Goal: Information Seeking & Learning: Understand process/instructions

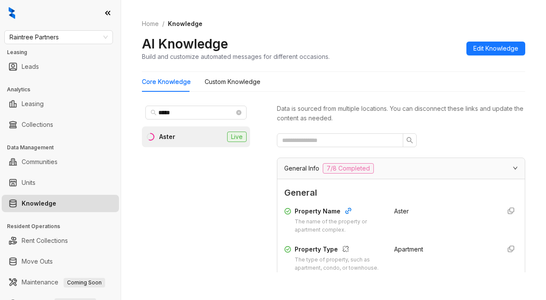
scroll to position [346, 0]
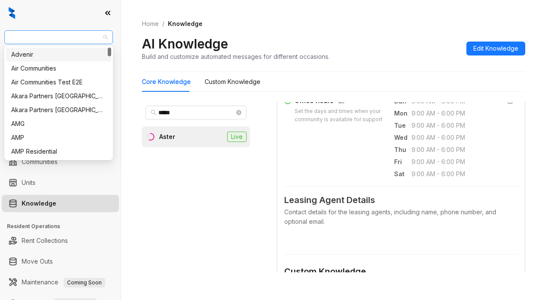
click at [93, 38] on span "Raintree Partners" at bounding box center [59, 37] width 98 height 13
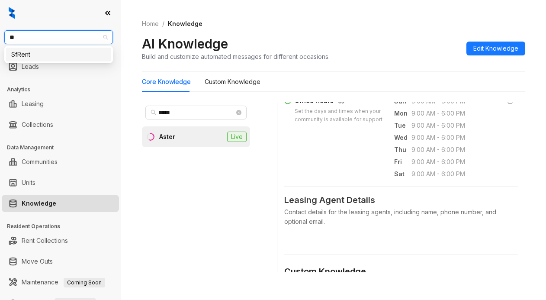
type input "***"
click at [67, 54] on div "SfRent" at bounding box center [58, 55] width 95 height 10
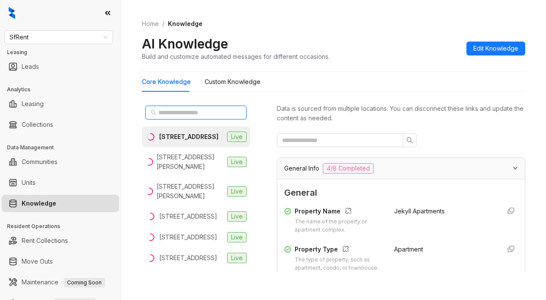
click at [175, 112] on input "text" at bounding box center [196, 113] width 76 height 10
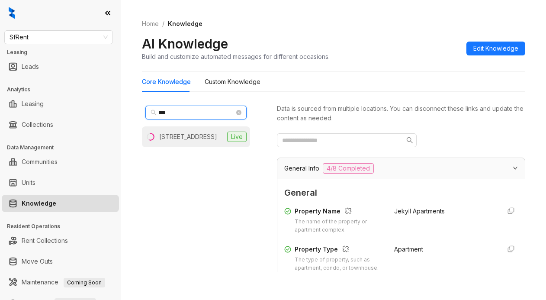
type input "***"
click at [174, 138] on div "[STREET_ADDRESS]" at bounding box center [188, 137] width 58 height 10
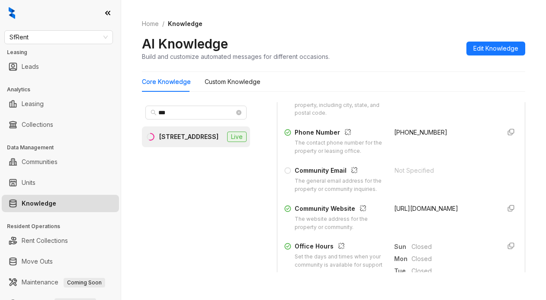
scroll to position [216, 0]
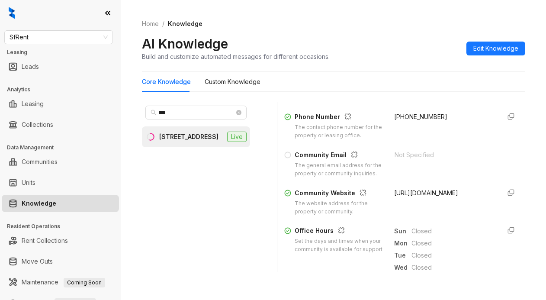
drag, startPoint x: 384, startPoint y: 208, endPoint x: 439, endPoint y: 210, distance: 54.6
click at [439, 210] on div "[URL][DOMAIN_NAME]" at bounding box center [444, 202] width 100 height 28
copy span "[URL][DOMAIN_NAME]"
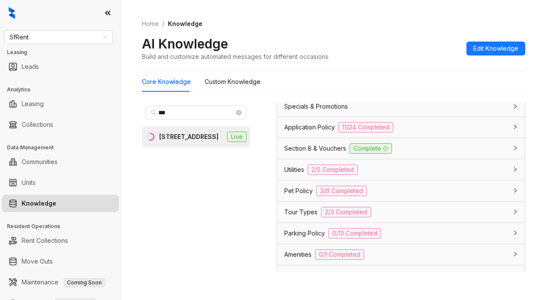
scroll to position [692, 0]
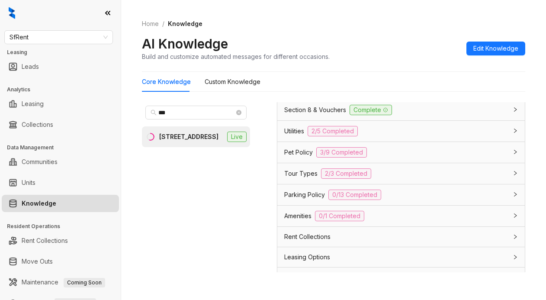
click at [317, 93] on span "Application Policy" at bounding box center [309, 89] width 51 height 10
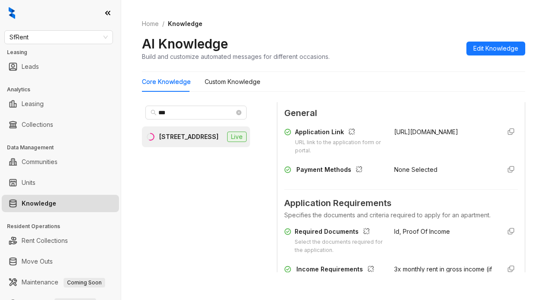
click at [382, 155] on div "Application Link URL link to the application form or portal. [URL][DOMAIN_NAME]" at bounding box center [401, 141] width 234 height 28
drag, startPoint x: 447, startPoint y: 154, endPoint x: 384, endPoint y: 156, distance: 63.2
click at [394, 155] on div "[URL][DOMAIN_NAME]" at bounding box center [444, 141] width 100 height 28
copy span "[URL][DOMAIN_NAME]"
click at [386, 36] on div "AI Knowledge Build and customize automated messages for different occasions. Ed…" at bounding box center [333, 48] width 383 height 26
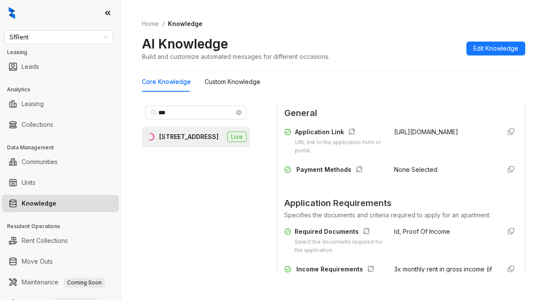
click at [178, 217] on div "*** [STREET_ADDRESS] Live" at bounding box center [196, 187] width 108 height 170
